Goal: Contribute content

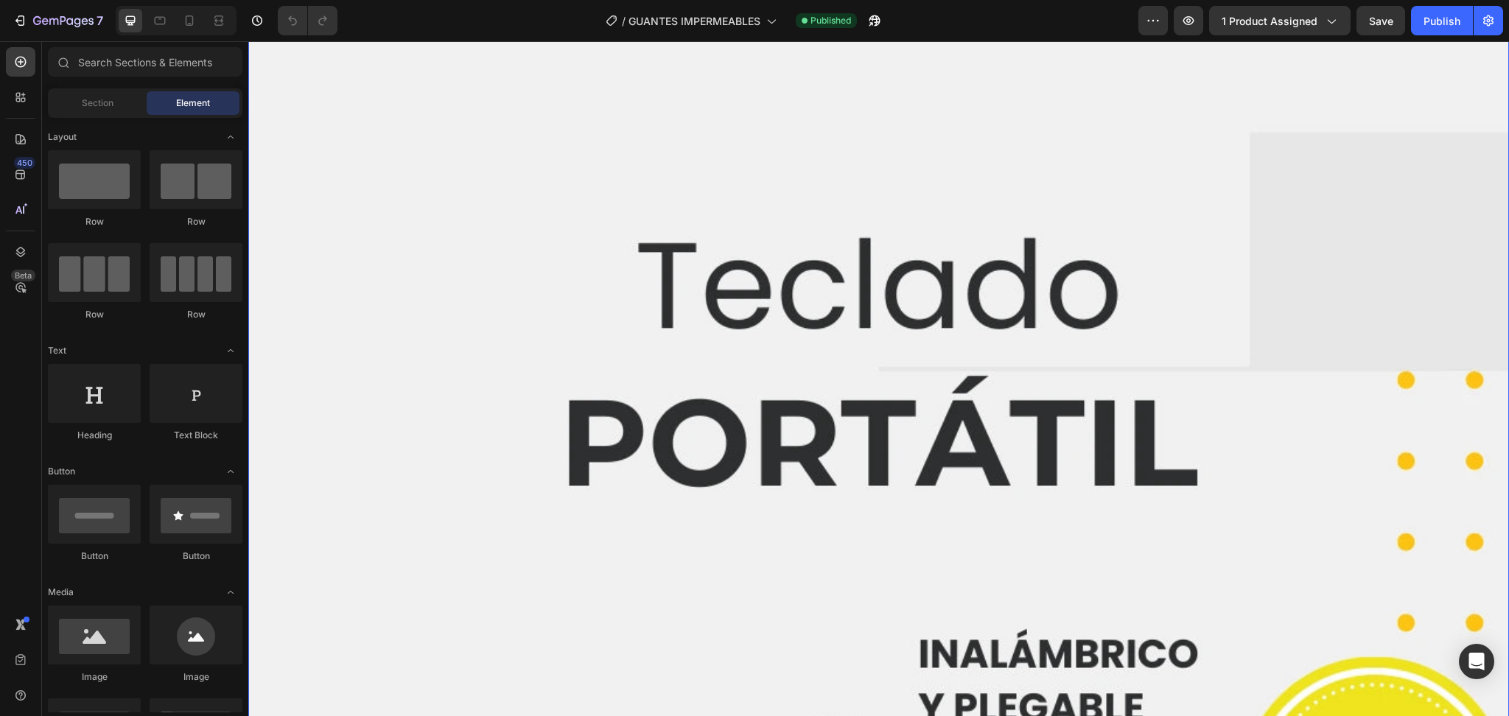
scroll to position [98, 0]
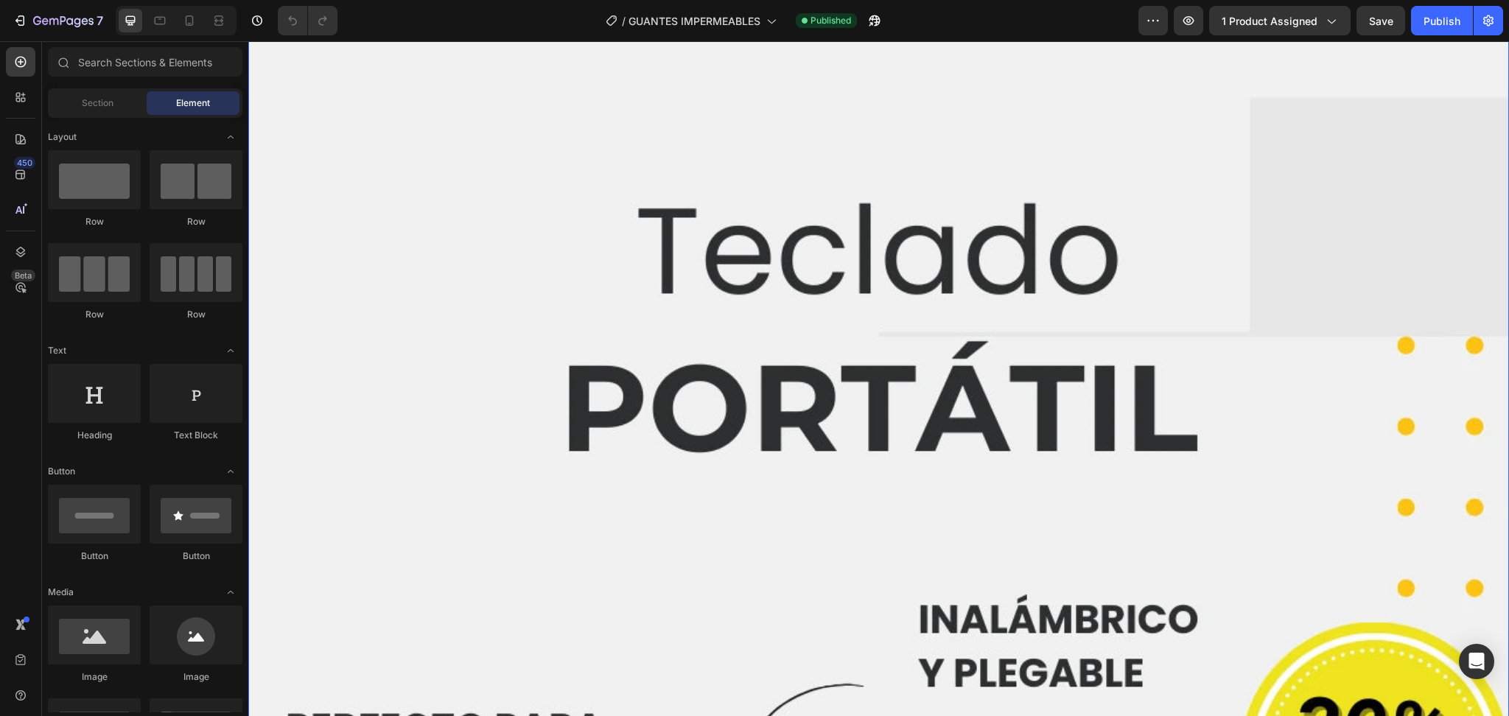
drag, startPoint x: 1398, startPoint y: 179, endPoint x: 1044, endPoint y: 584, distance: 537.4
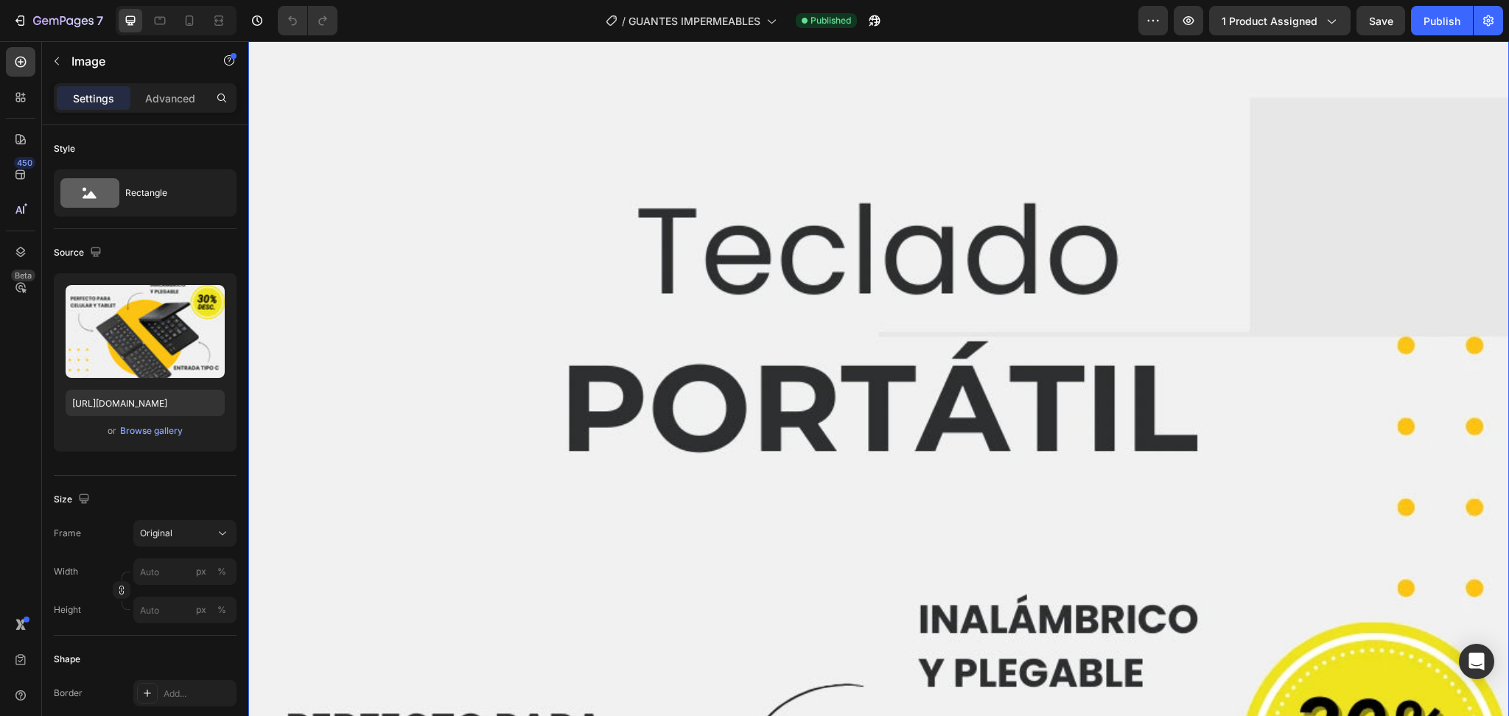
click at [139, 402] on input "[URL][DOMAIN_NAME]" at bounding box center [145, 403] width 159 height 27
paste input "2_8cd6a1d0-441c-4a85-8bac-a03e85d2013b.webp?v=1756299566"
type input "[URL][DOMAIN_NAME]"
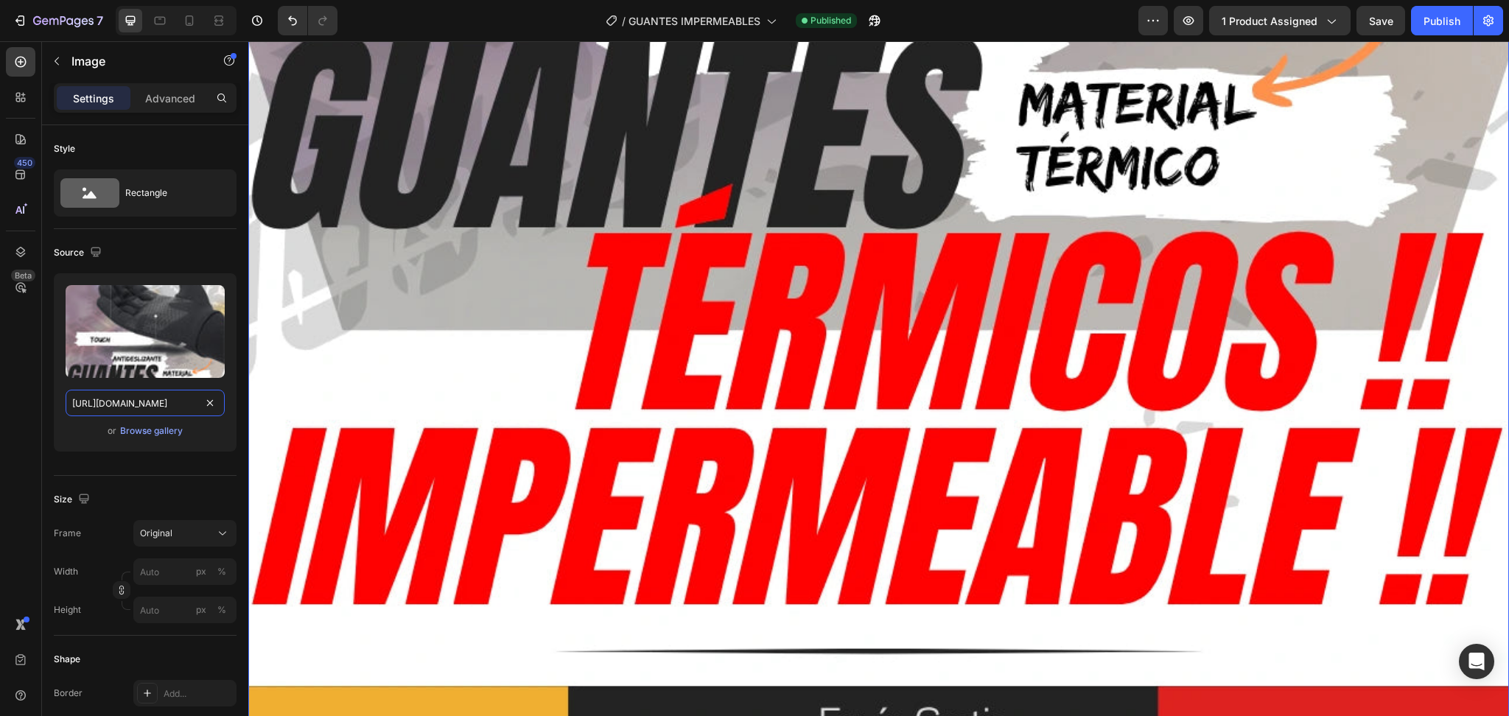
scroll to position [2064, 0]
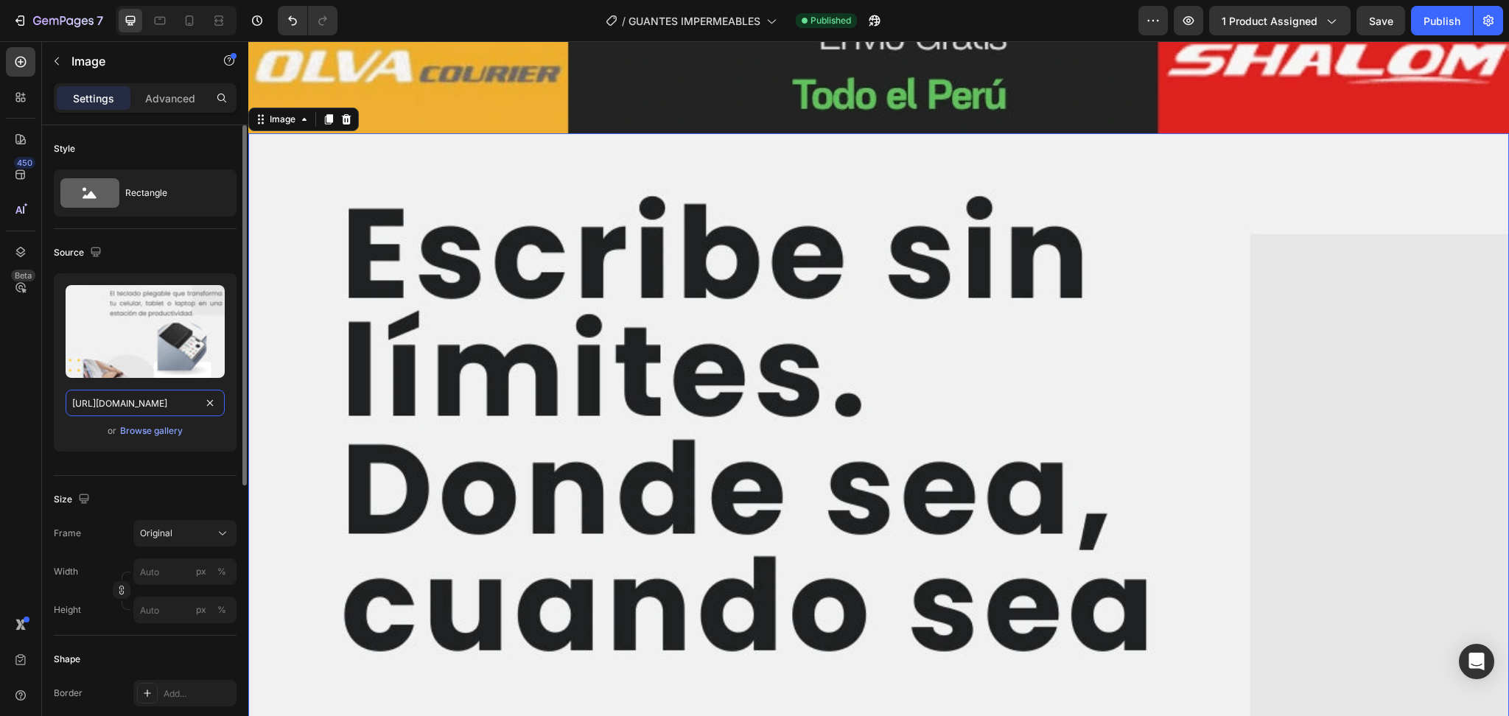
click at [140, 399] on input "[URL][DOMAIN_NAME]" at bounding box center [145, 403] width 159 height 27
paste input "3_4392b682-984d-4f5a-8dc6-65687dcba528.webp?v=1756299565"
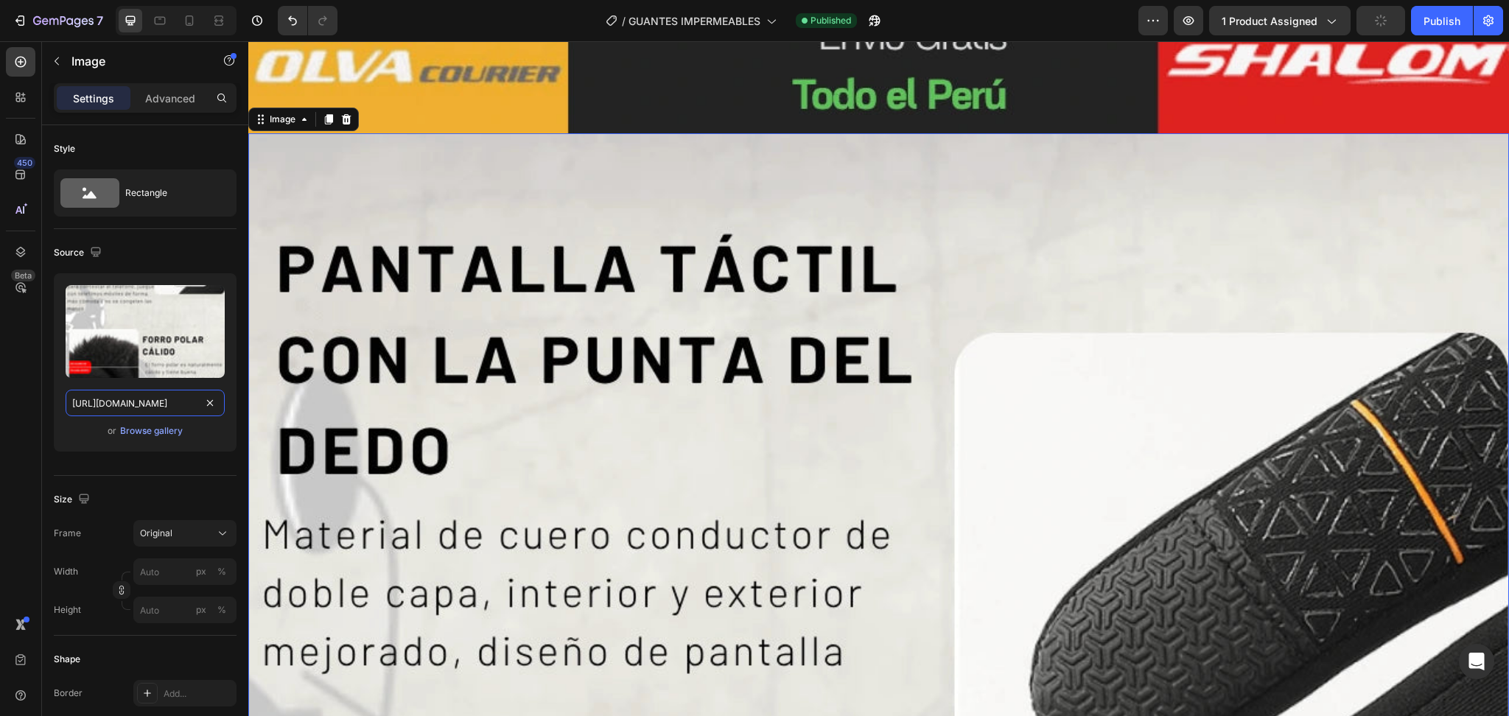
type input "[URL][DOMAIN_NAME]"
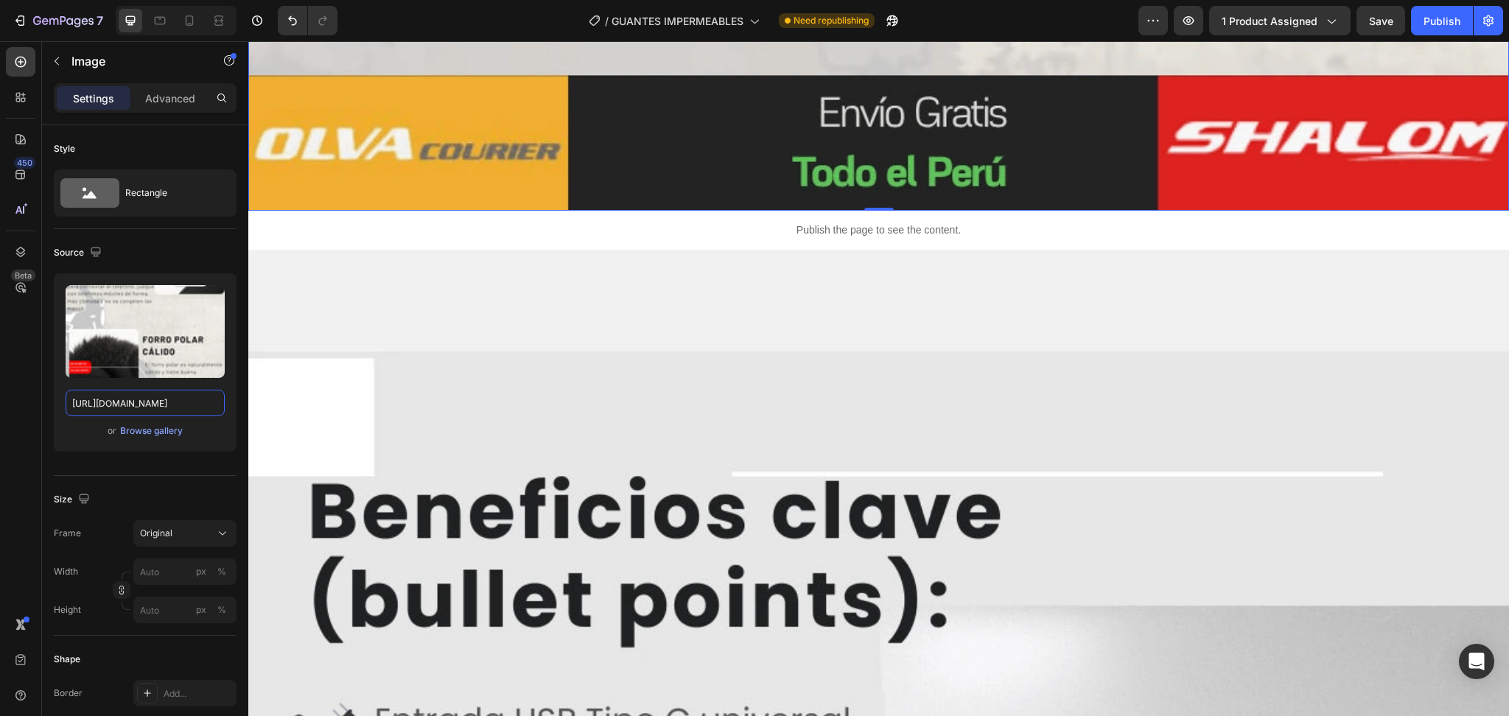
scroll to position [4422, 0]
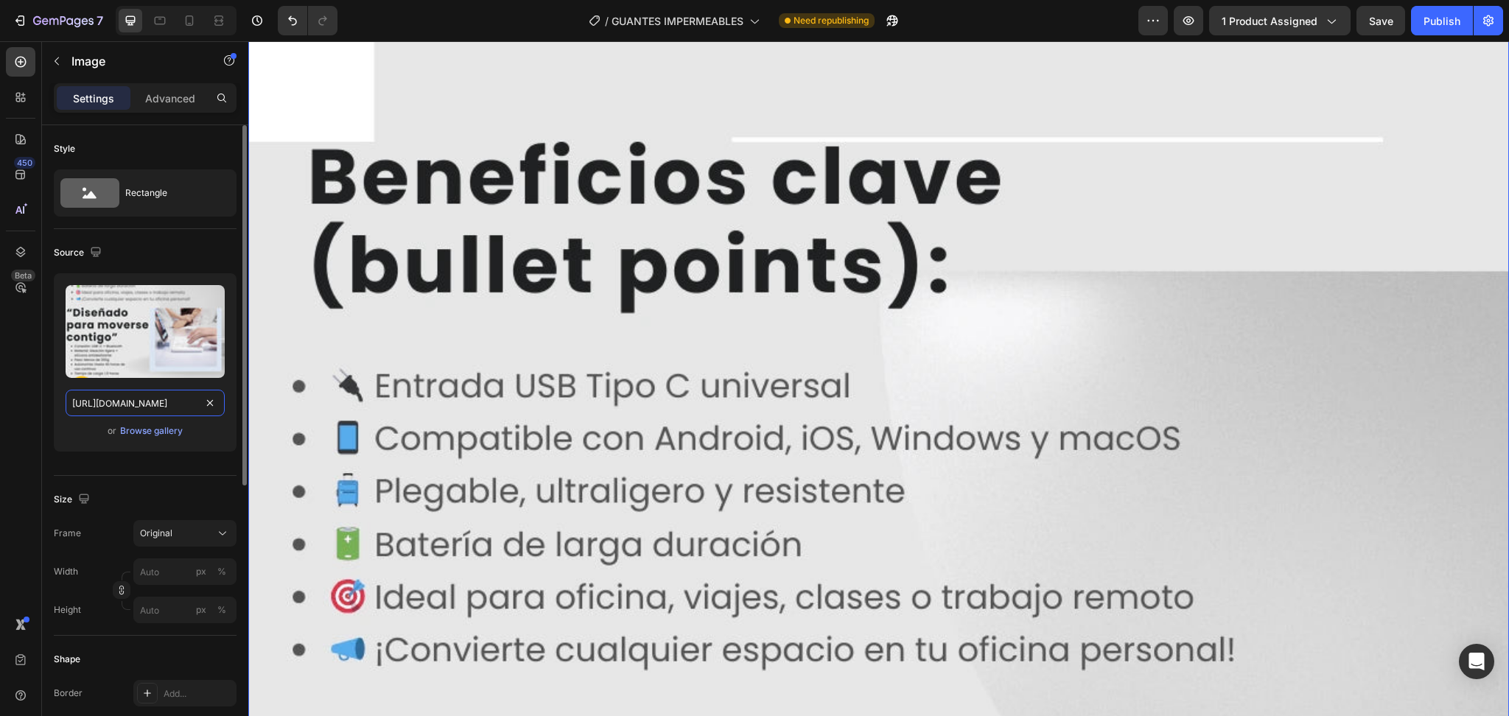
click at [119, 412] on input "[URL][DOMAIN_NAME]" at bounding box center [145, 403] width 159 height 27
paste input "4_57ddfd19-c293-4e48-9856-acd255885ad4.webp?v=17562995"
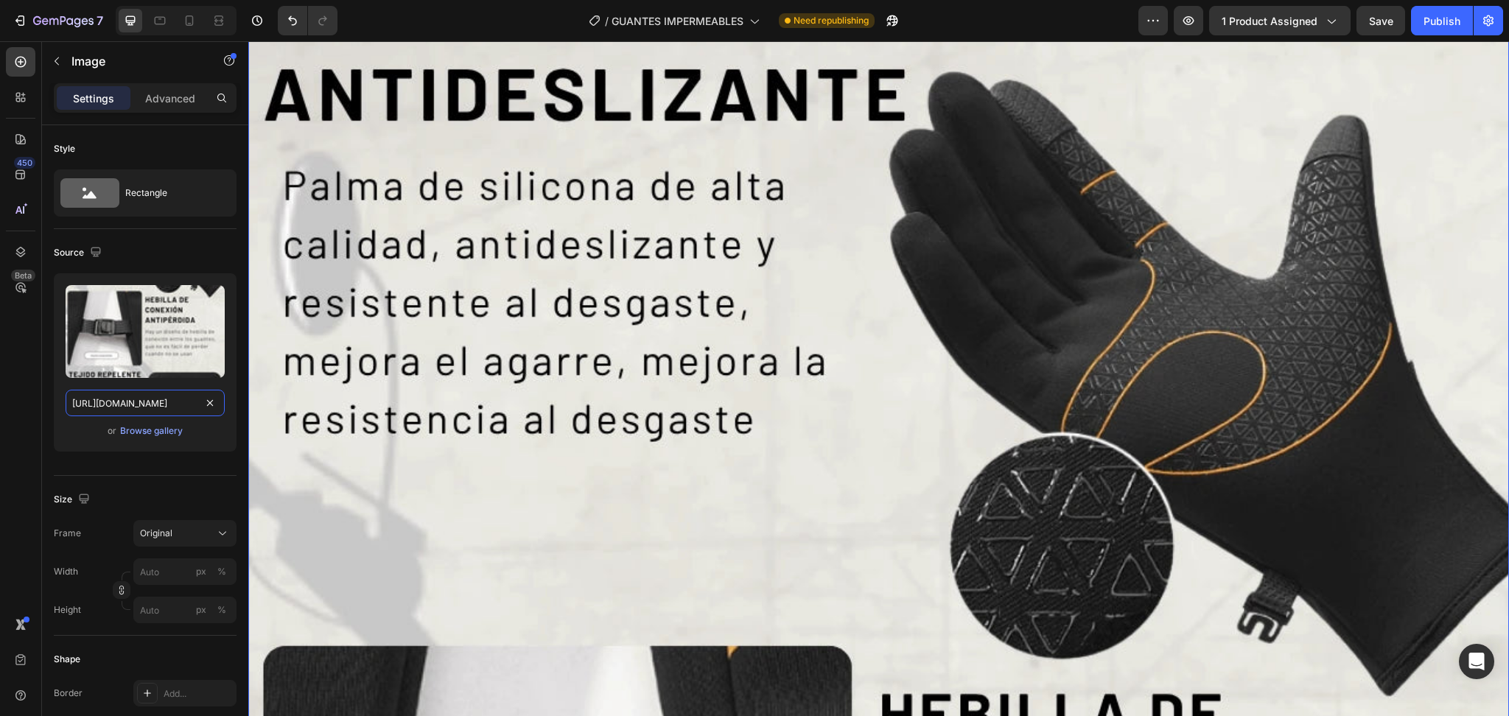
type input "[URL][DOMAIN_NAME]"
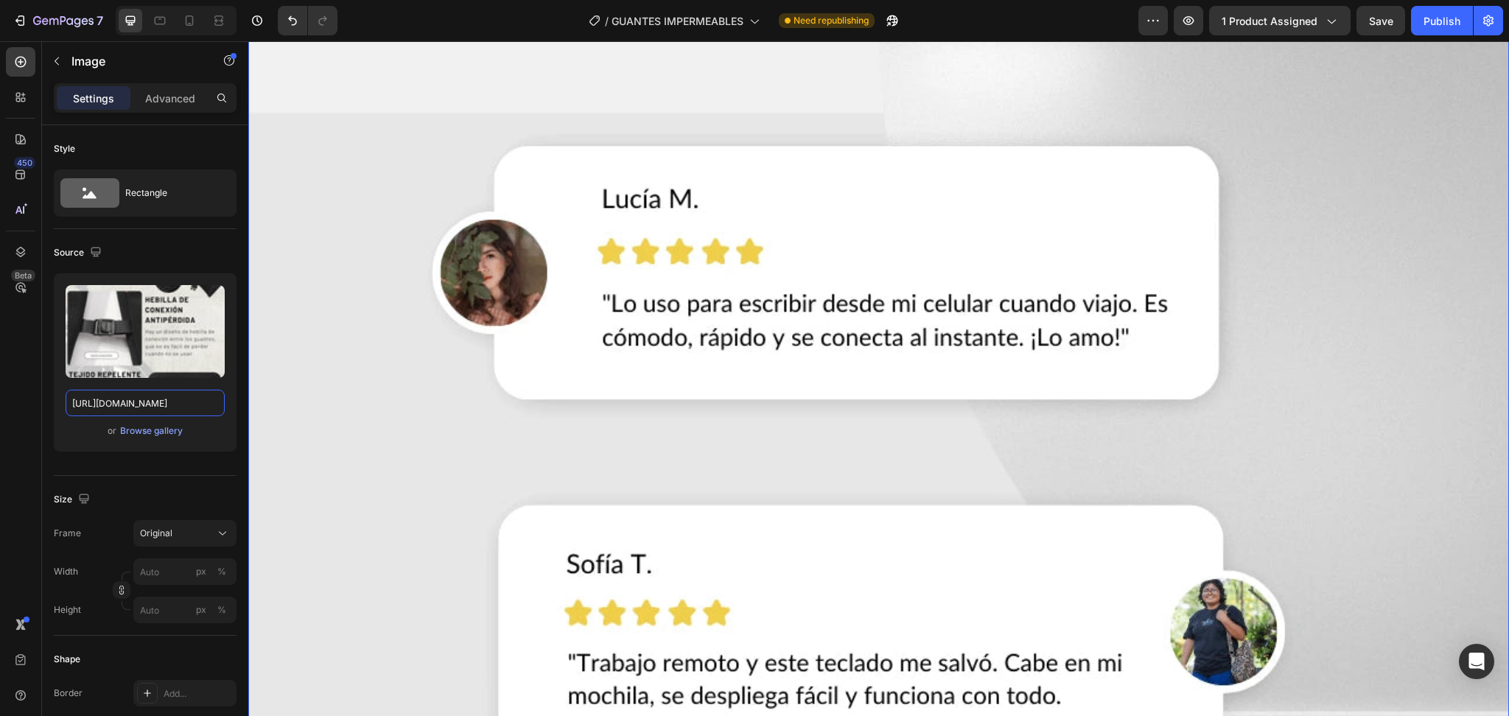
scroll to position [6976, 0]
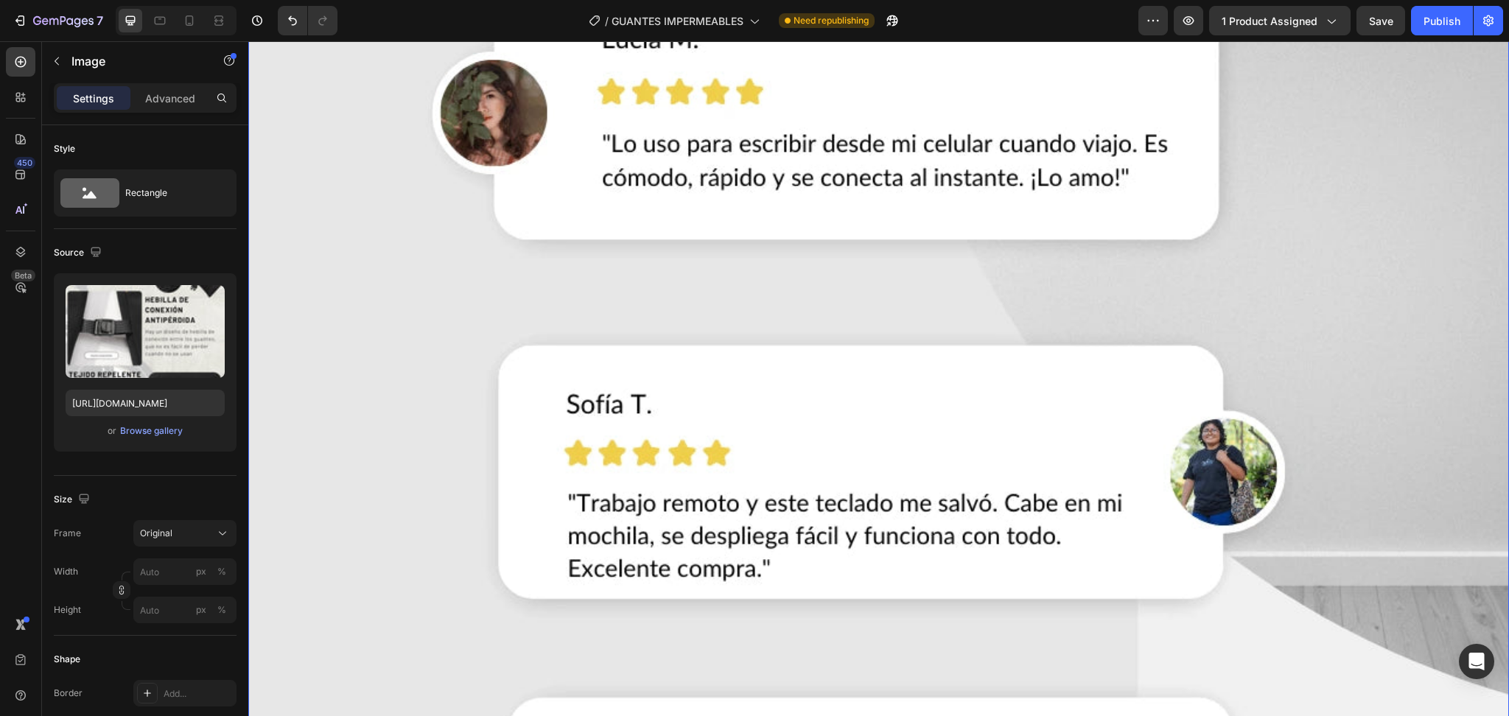
click at [529, 339] on img at bounding box center [878, 494] width 1261 height 1985
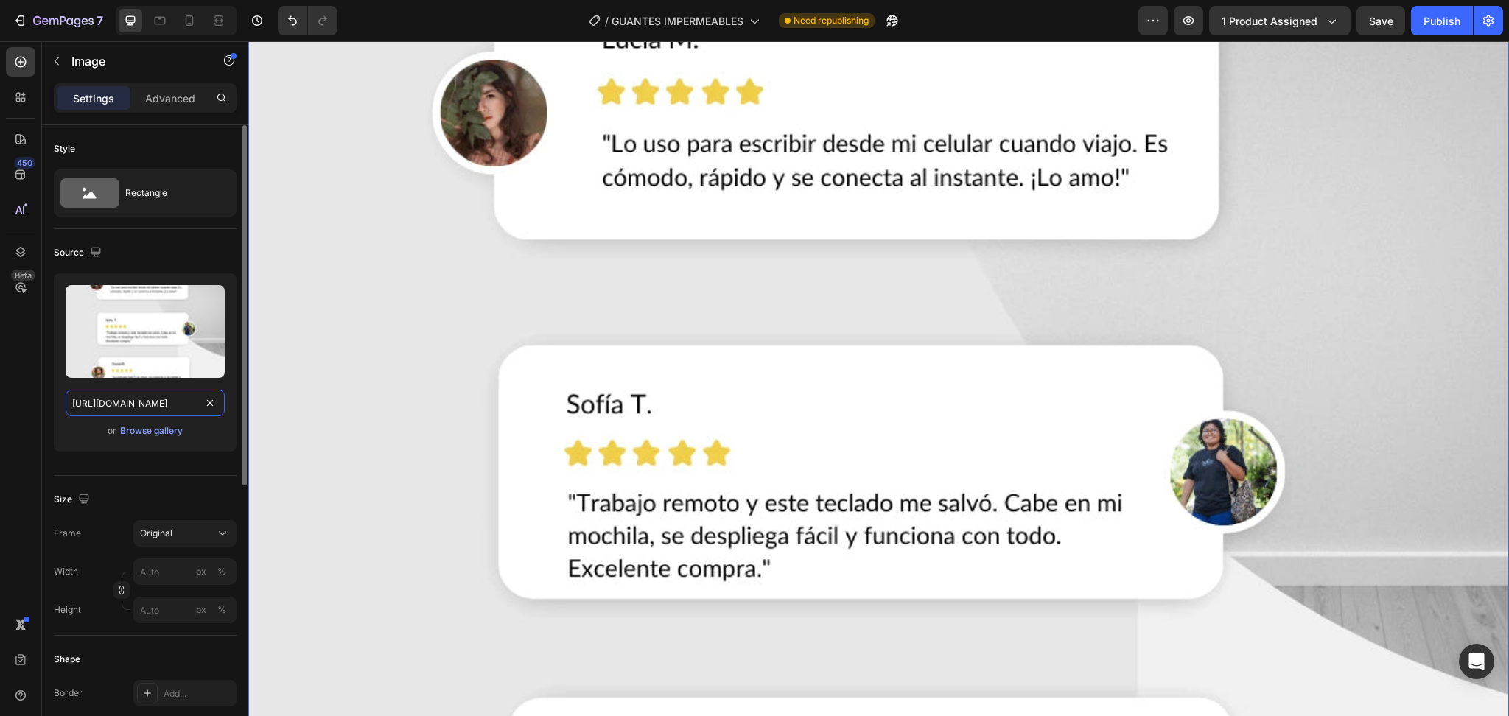
click at [150, 408] on input "[URL][DOMAIN_NAME]" at bounding box center [145, 403] width 159 height 27
paste input "5_e76a3912-8108-482f-956c-f83df0fa209d.webp?v=1756299565"
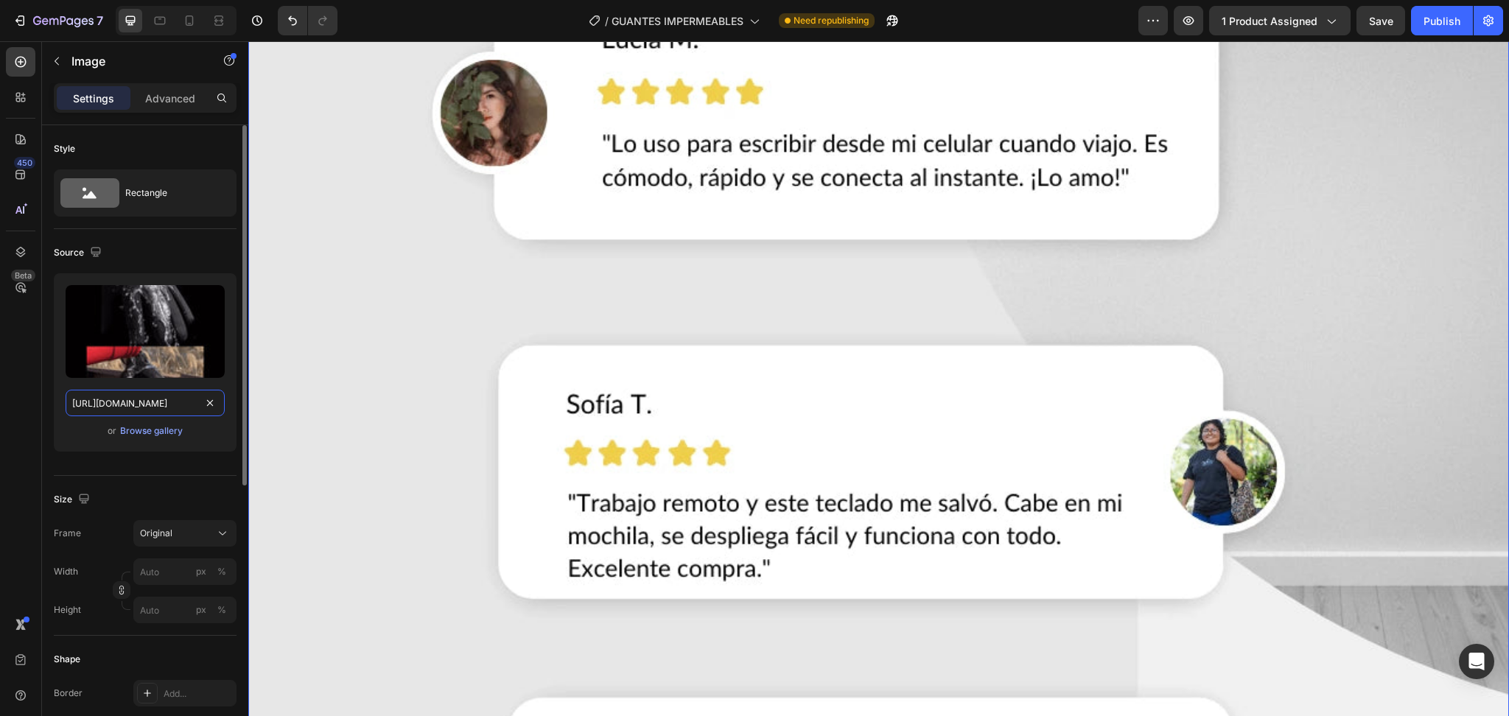
scroll to position [0, 388]
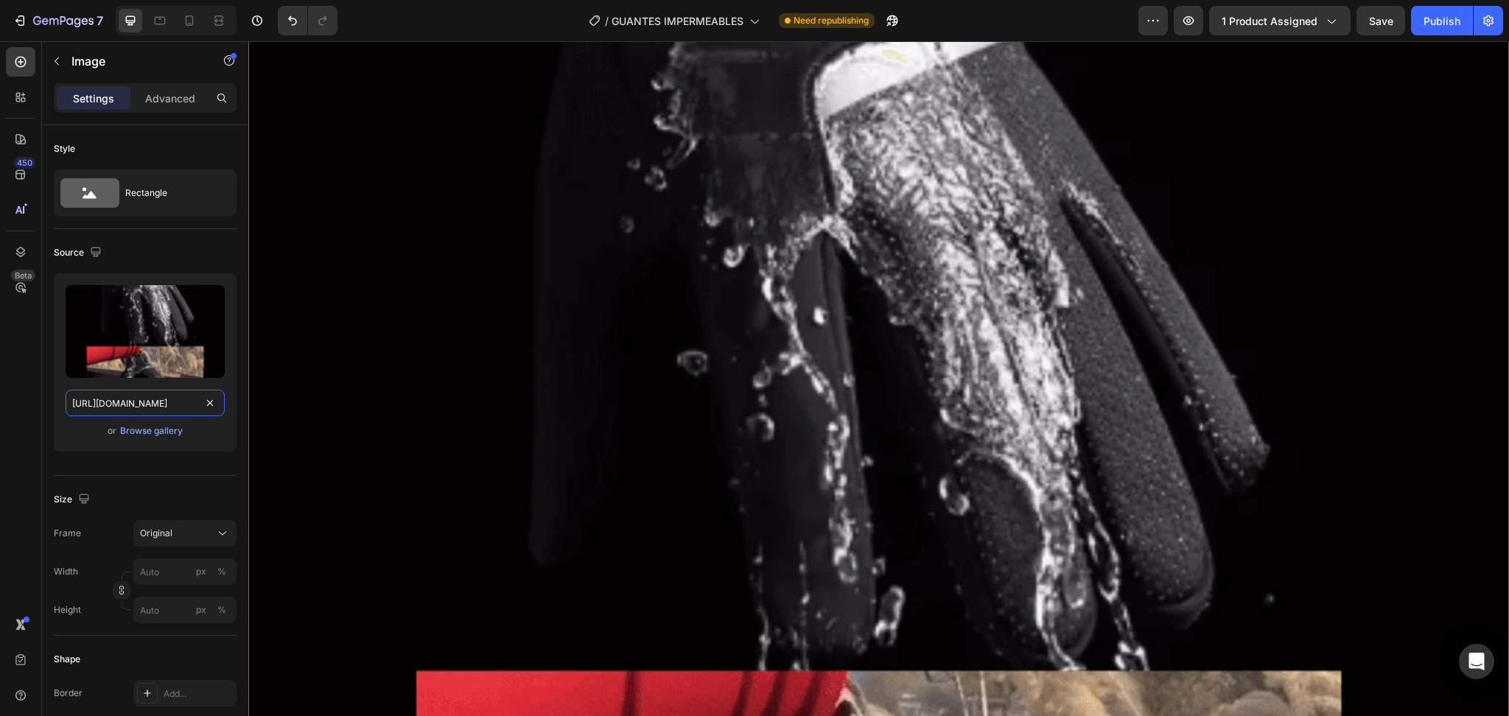
type input "[URL][DOMAIN_NAME]"
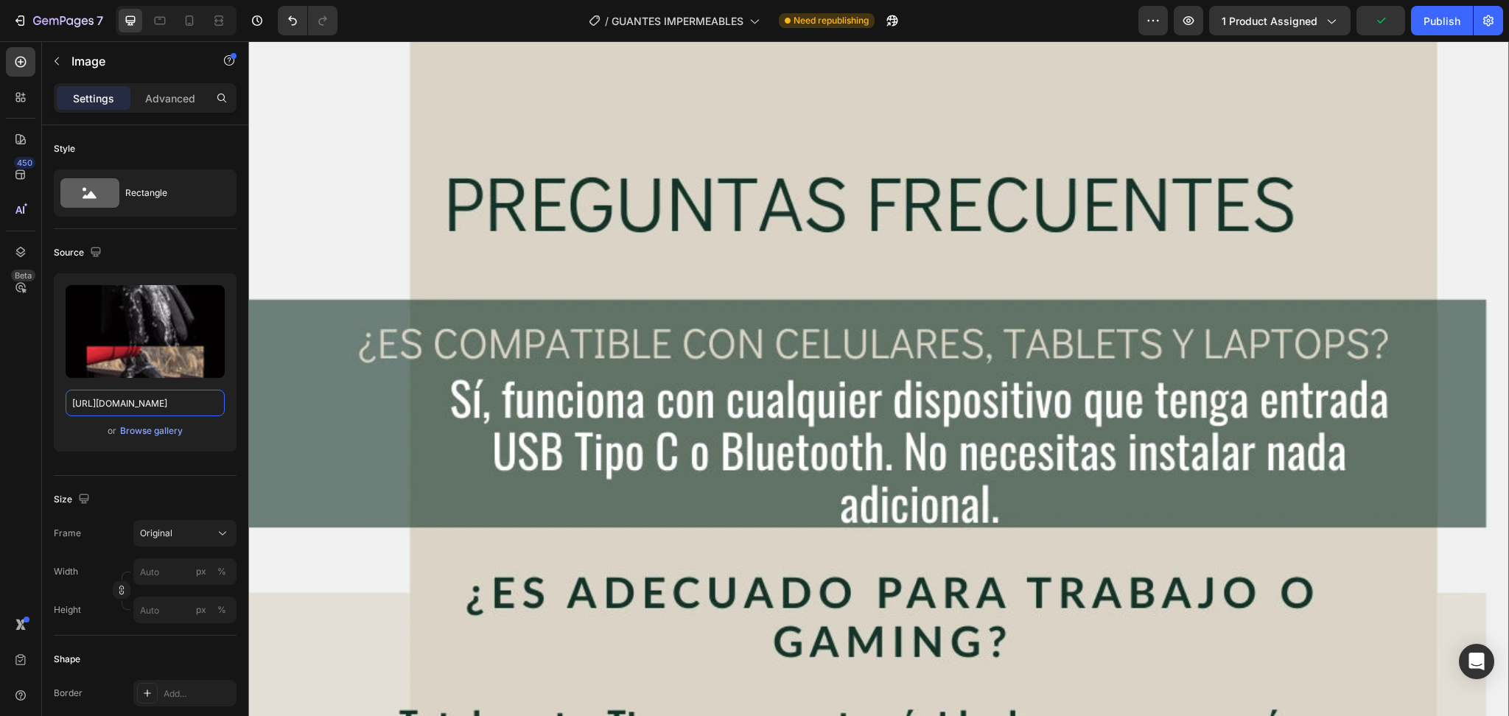
scroll to position [8844, 0]
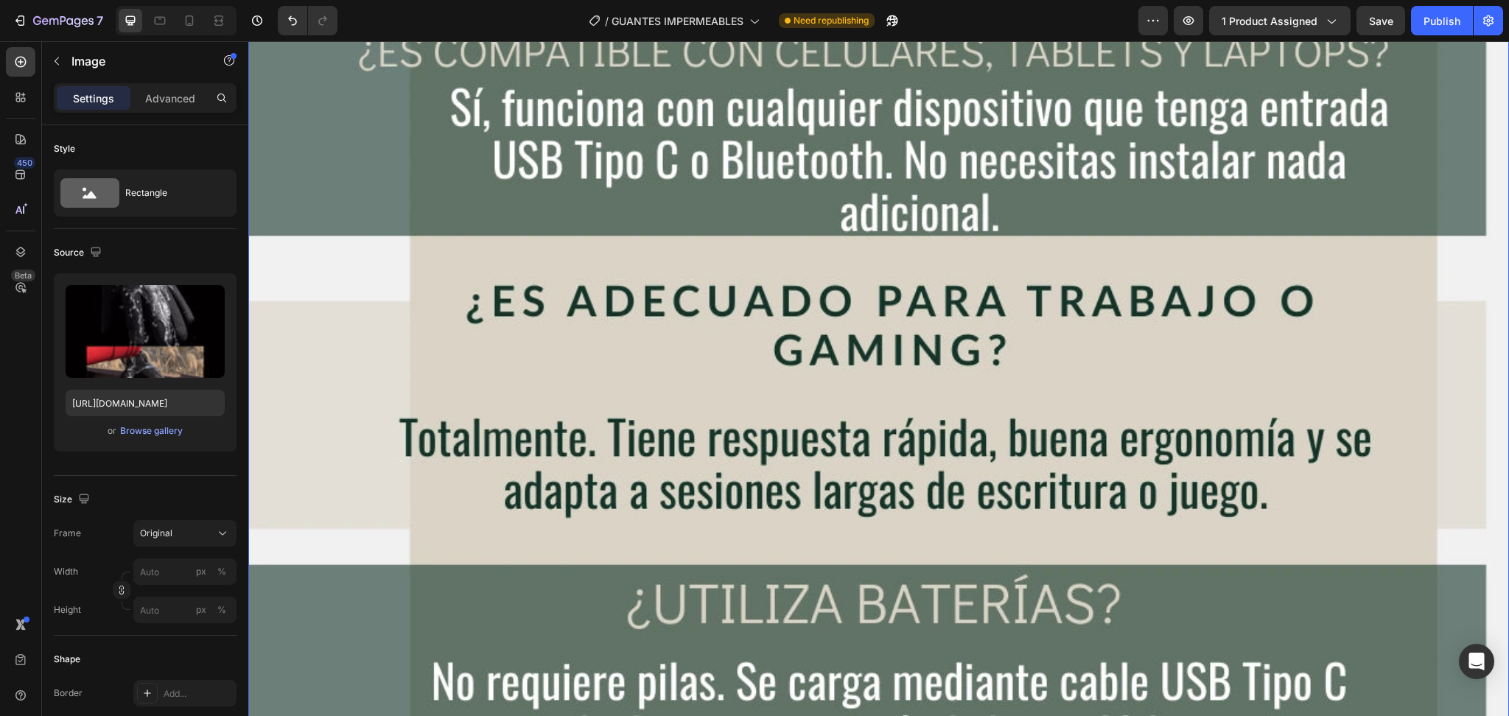
click at [694, 377] on img at bounding box center [878, 728] width 1261 height 1985
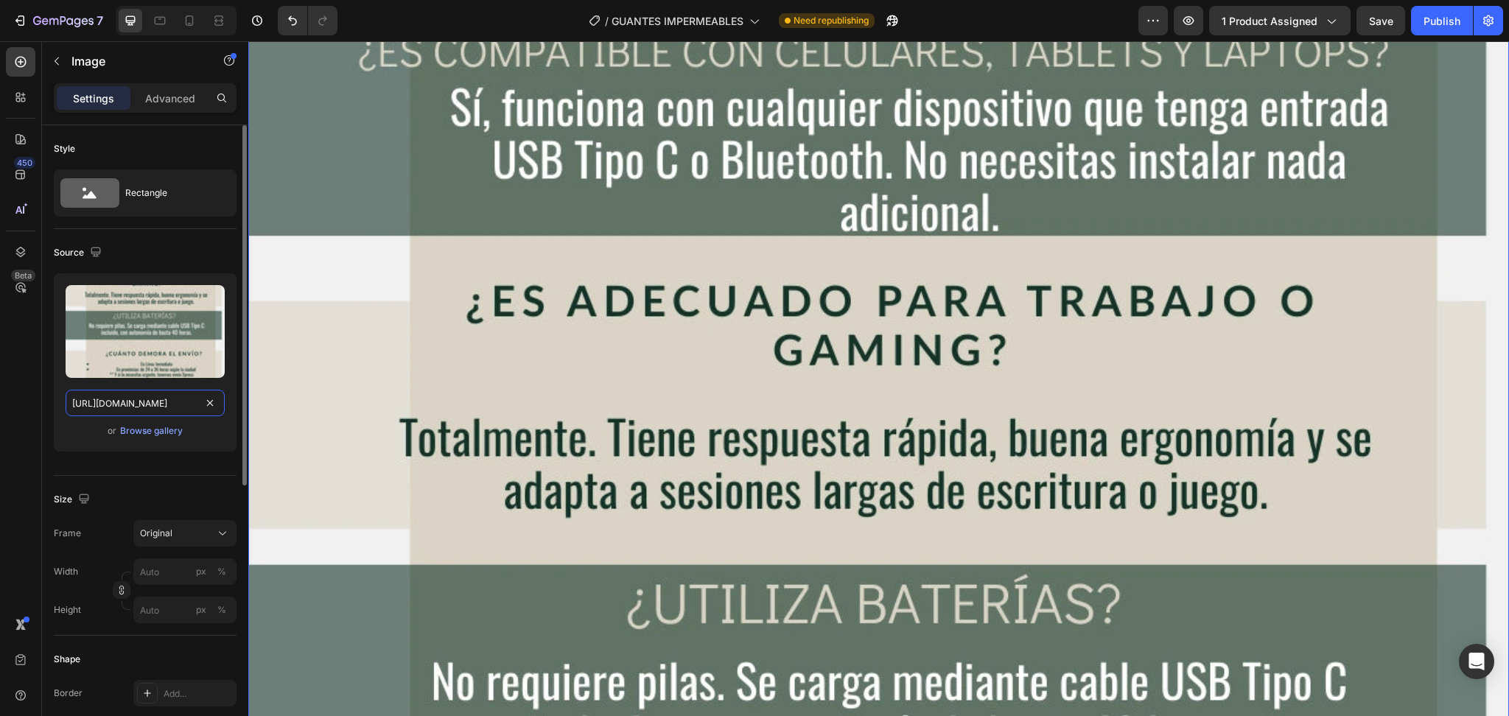
click at [181, 407] on input "[URL][DOMAIN_NAME]" at bounding box center [145, 403] width 159 height 27
paste input "6_73633a5f-69e9-4732-8914-02ba76b6a123.webp?v=1756299566"
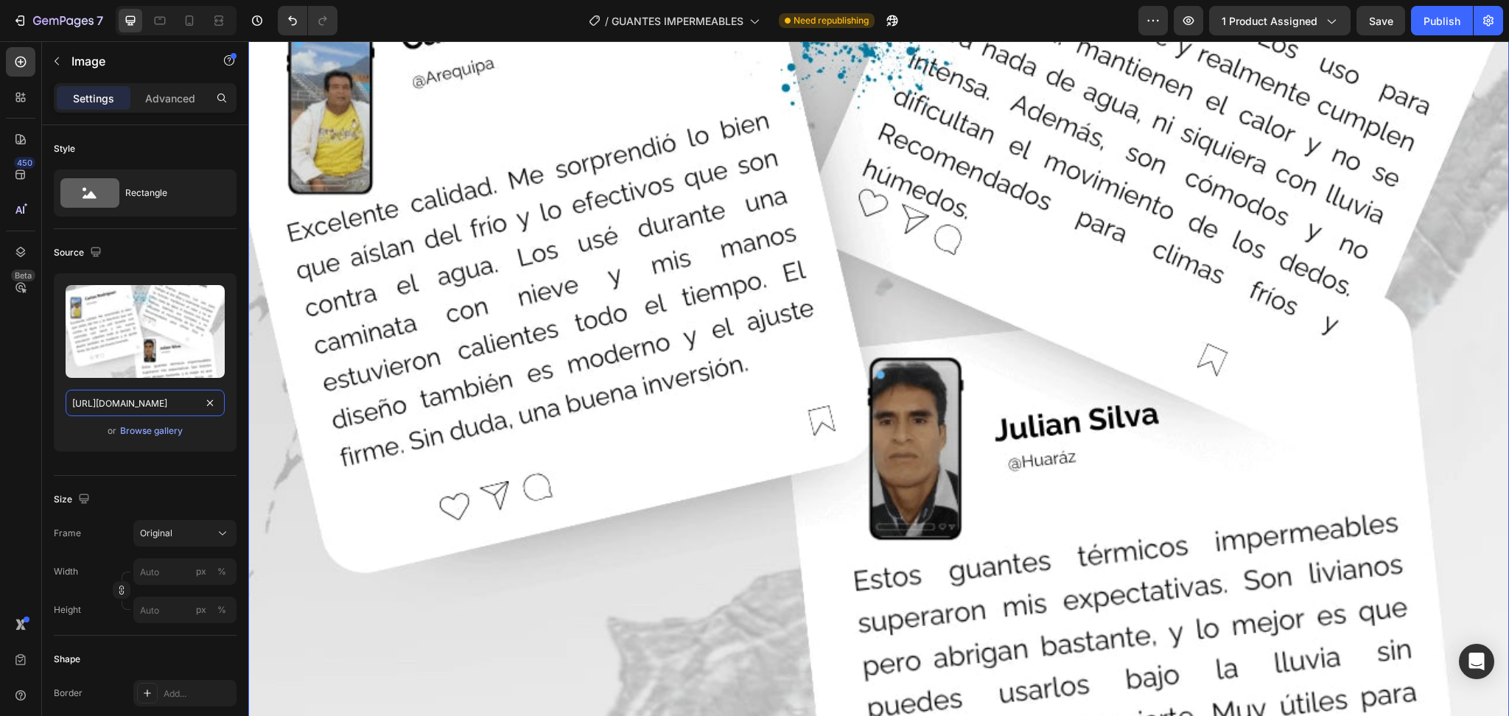
scroll to position [9335, 0]
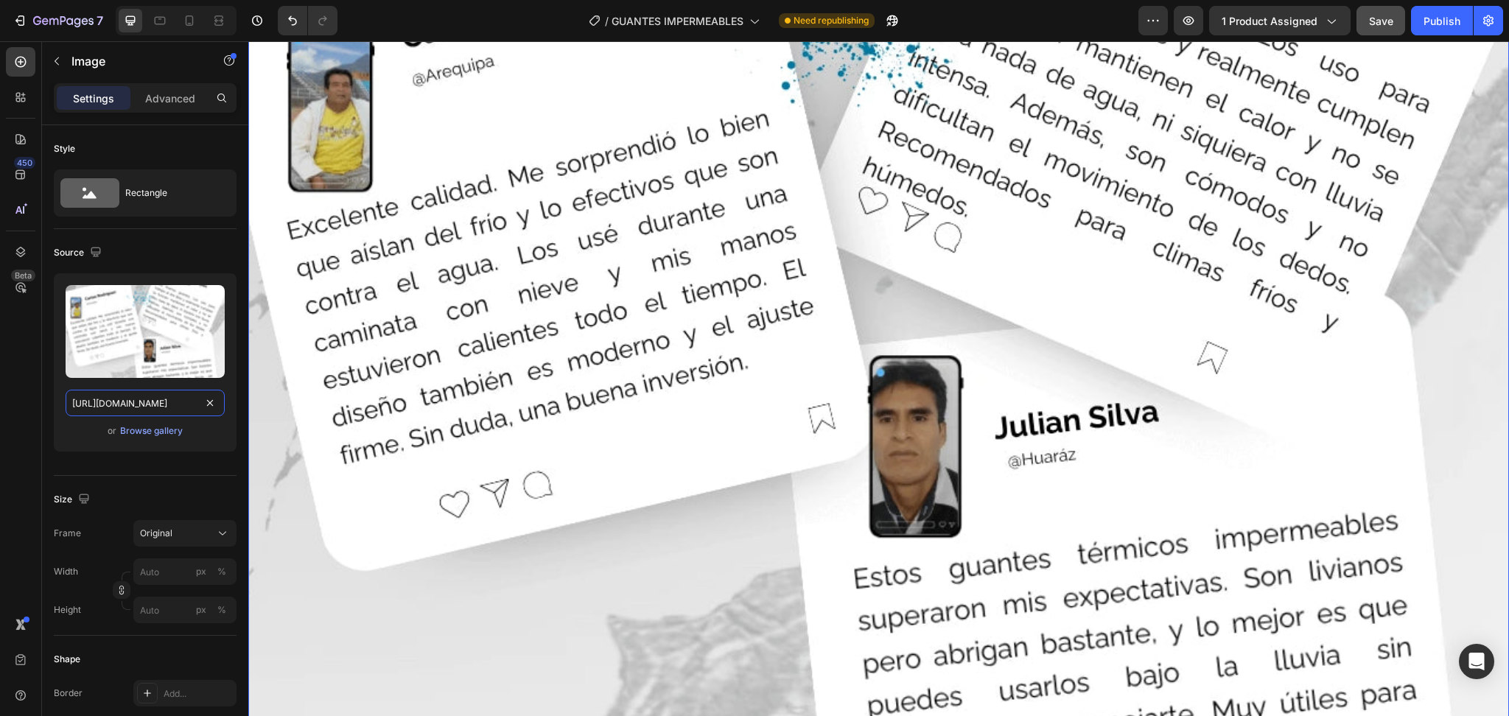
type input "[URL][DOMAIN_NAME]"
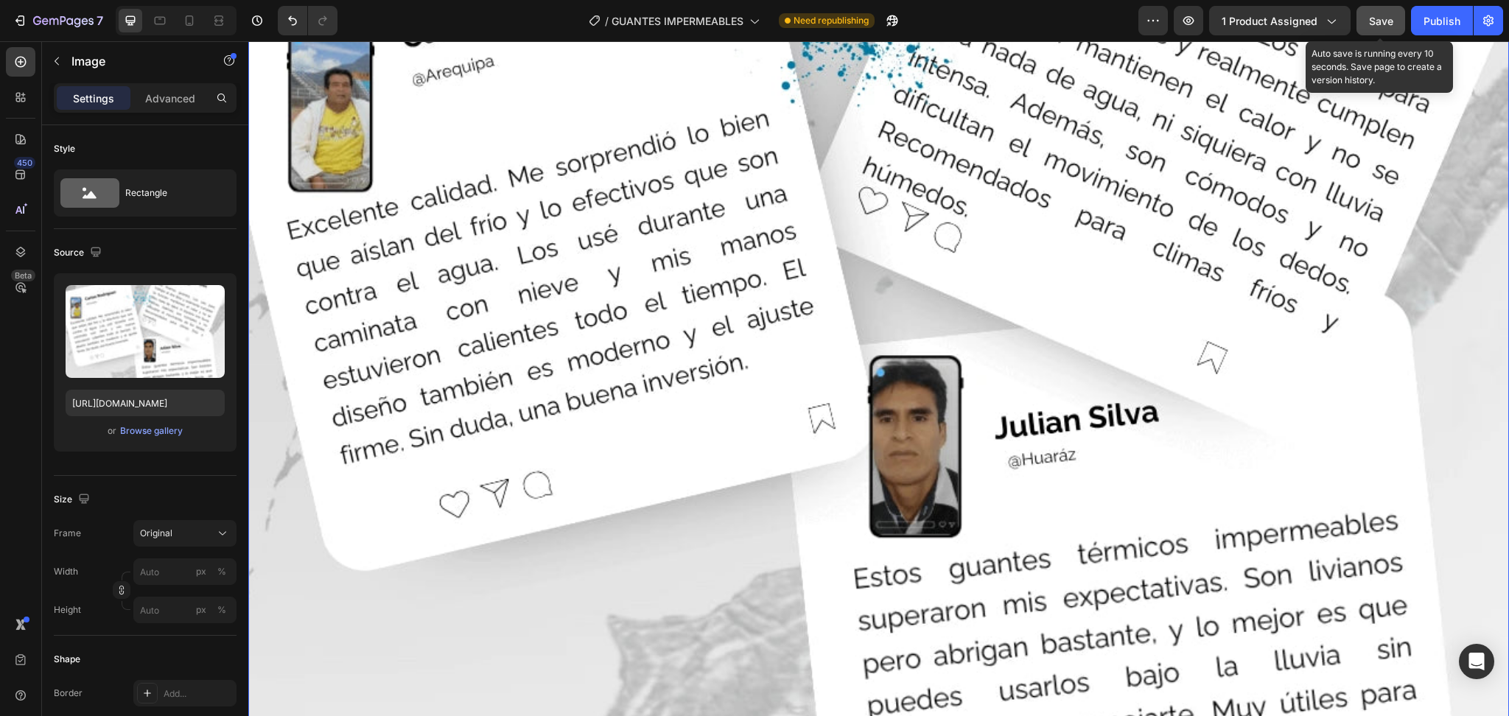
click at [1385, 29] on button "Save" at bounding box center [1381, 20] width 49 height 29
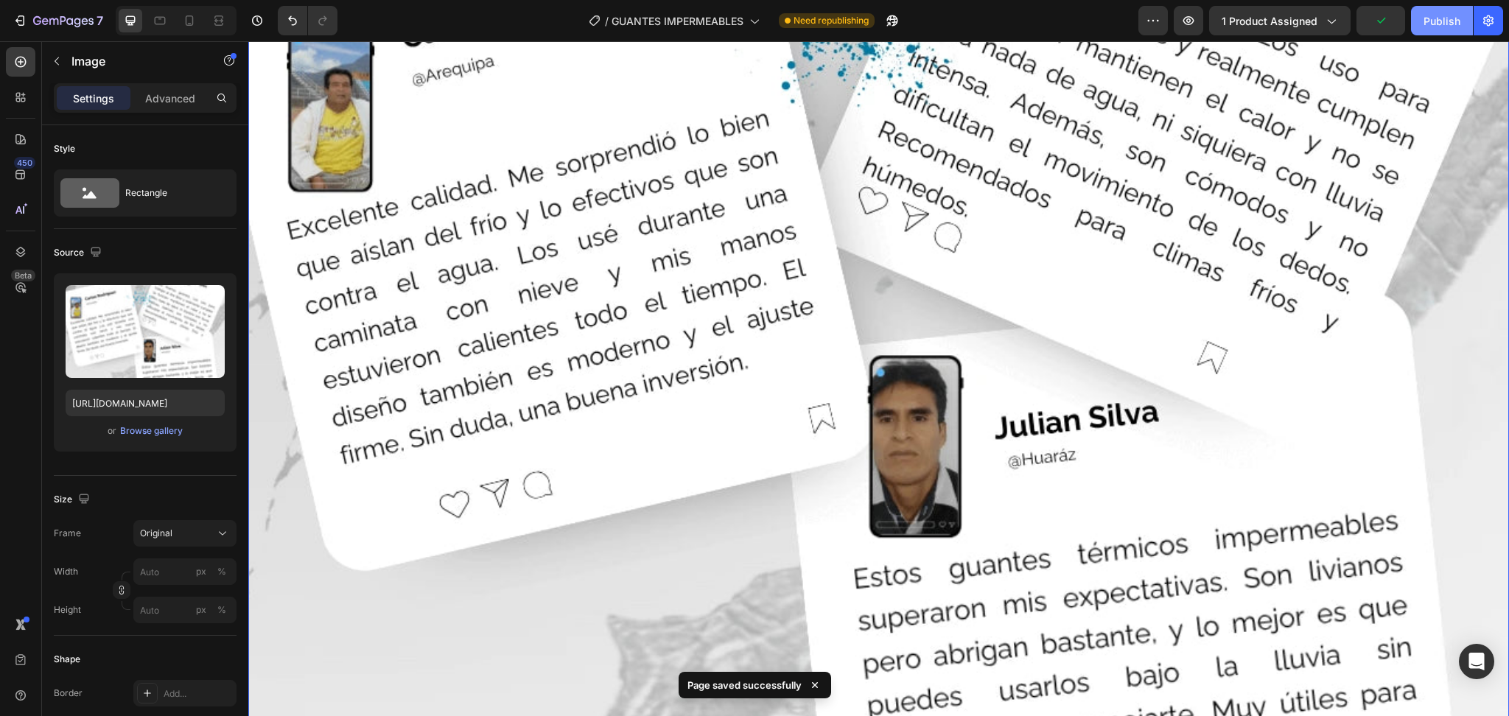
click at [1428, 25] on div "Publish" at bounding box center [1442, 20] width 37 height 15
